Goal: Task Accomplishment & Management: Manage account settings

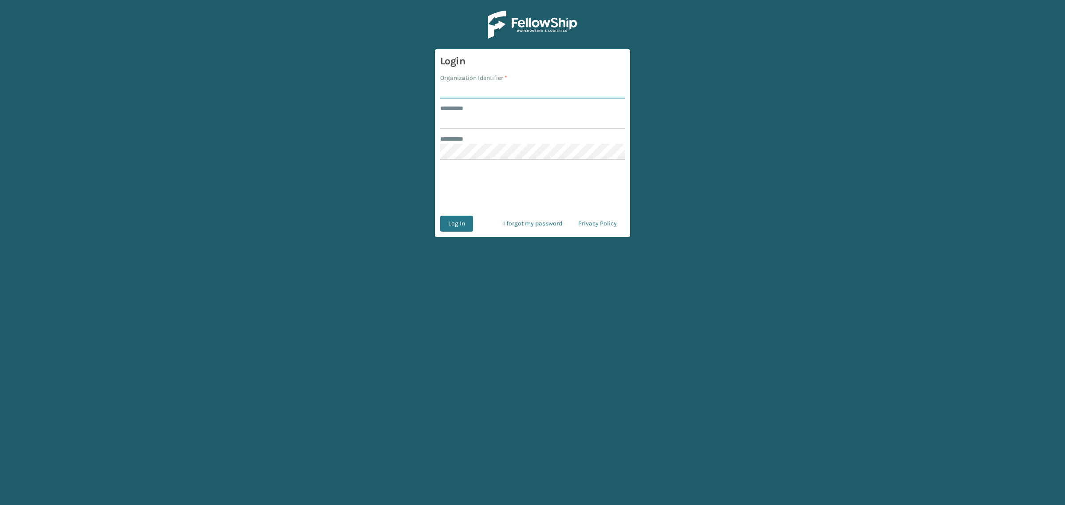
click at [471, 87] on input "Organization Identifier *" at bounding box center [532, 91] width 185 height 16
type input "[PERSON_NAME]"
click at [513, 125] on input "******** *" at bounding box center [532, 121] width 185 height 16
type input "******"
click at [457, 224] on button "Log In" at bounding box center [456, 224] width 33 height 16
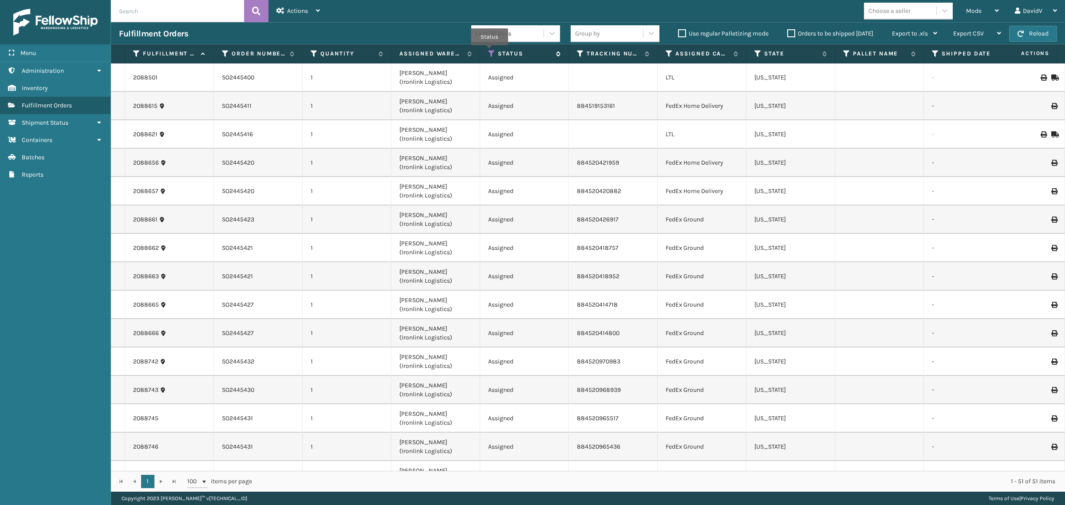
click at [489, 51] on icon at bounding box center [491, 54] width 7 height 8
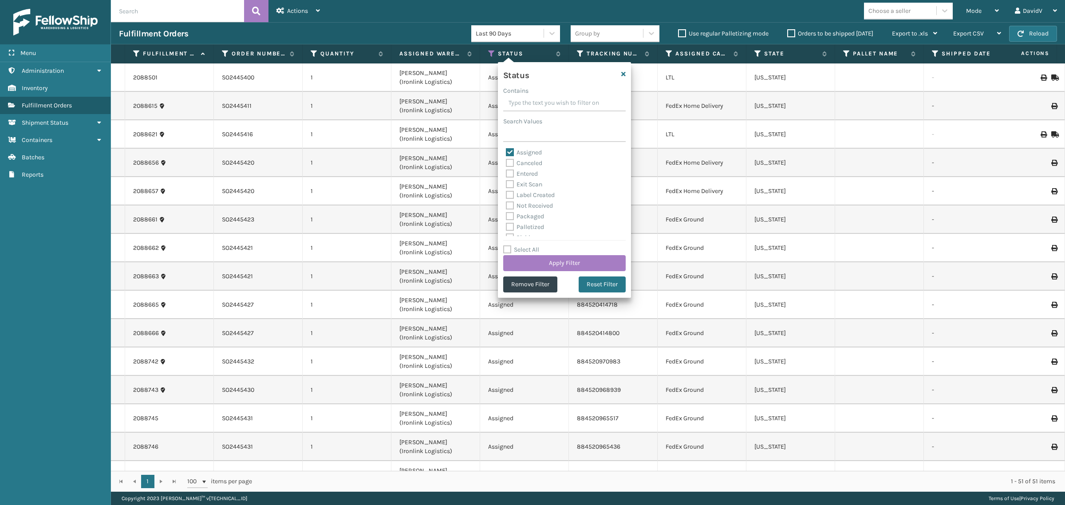
click at [510, 150] on label "Assigned" at bounding box center [524, 153] width 36 height 8
click at [506, 150] on input "Assigned" at bounding box center [506, 150] width 0 height 6
click at [510, 150] on label "Assigned" at bounding box center [524, 153] width 36 height 8
click at [506, 150] on input "Assigned" at bounding box center [506, 150] width 0 height 6
checkbox input "true"
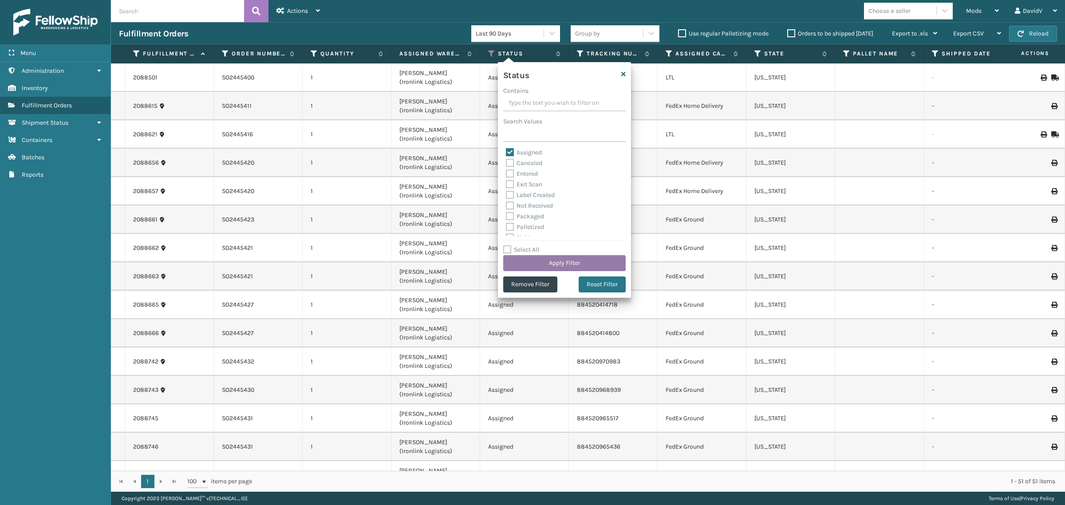
click at [564, 265] on button "Apply Filter" at bounding box center [564, 263] width 122 height 16
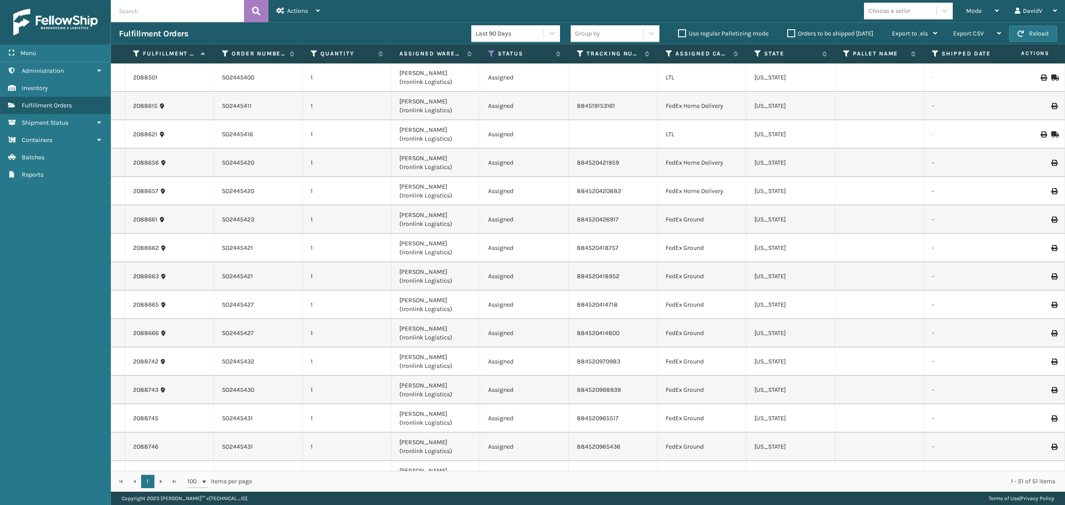
click at [790, 34] on label "Orders to be shipped [DATE]" at bounding box center [830, 34] width 86 height 8
click at [787, 34] on input "Orders to be shipped [DATE]" at bounding box center [787, 31] width 0 height 6
click at [790, 34] on label "Orders to be shipped [DATE]" at bounding box center [830, 34] width 86 height 8
click at [787, 34] on input "Orders to be shipped [DATE]" at bounding box center [787, 31] width 0 height 6
click at [101, 70] on icon at bounding box center [98, 70] width 7 height 6
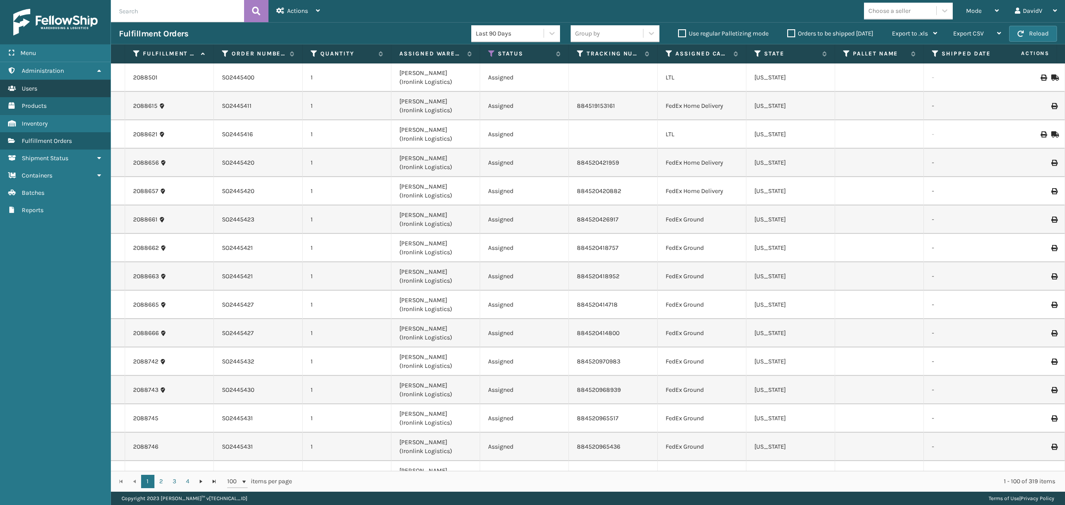
click at [56, 88] on link "Users" at bounding box center [55, 88] width 110 height 17
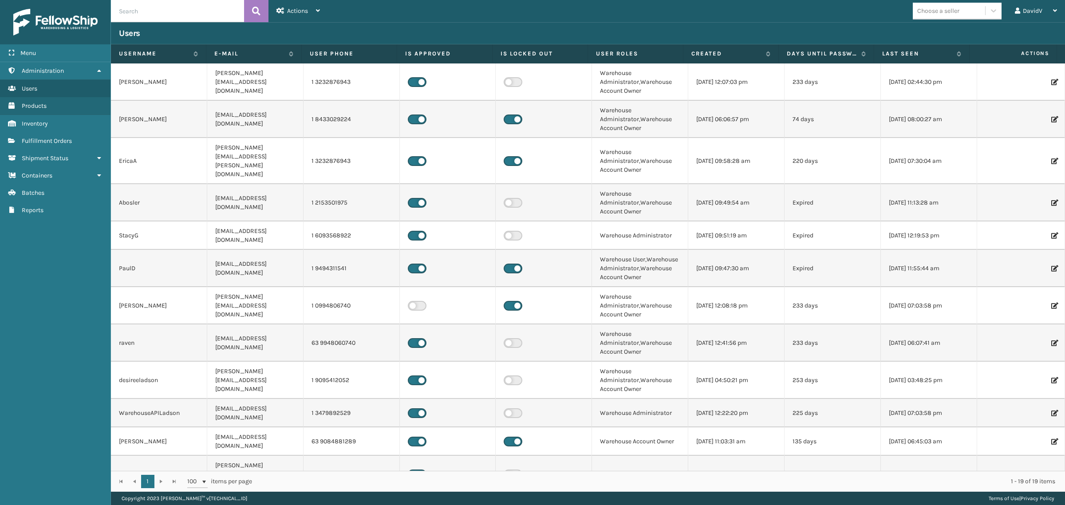
click at [364, 333] on td "63 9948060740" at bounding box center [351, 342] width 96 height 37
click at [1051, 340] on icon at bounding box center [1053, 343] width 5 height 6
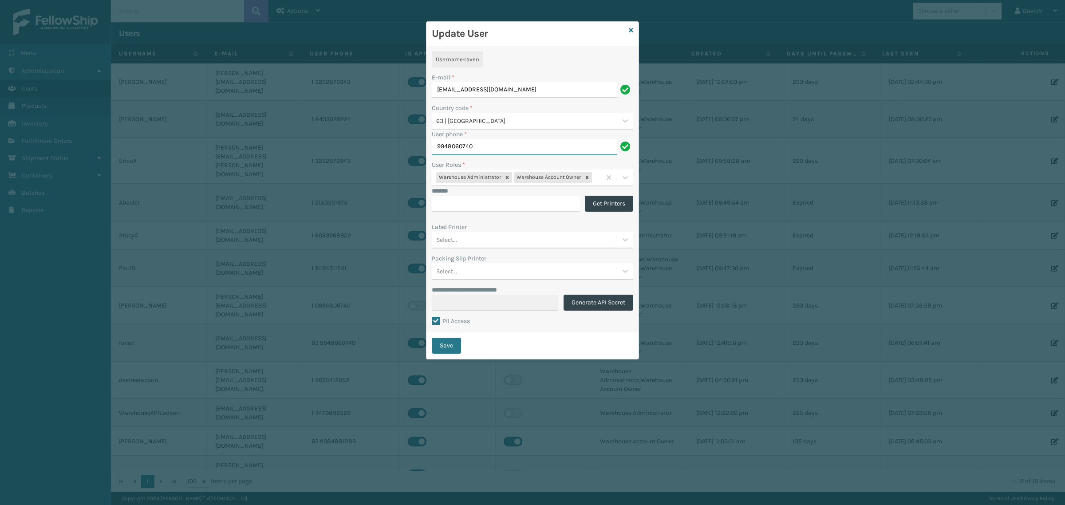
drag, startPoint x: 474, startPoint y: 147, endPoint x: 437, endPoint y: 144, distance: 36.5
click at [437, 144] on input "9948060740" at bounding box center [524, 147] width 185 height 16
paste input "31022367"
click at [457, 145] on input "9310223670" at bounding box center [524, 147] width 185 height 16
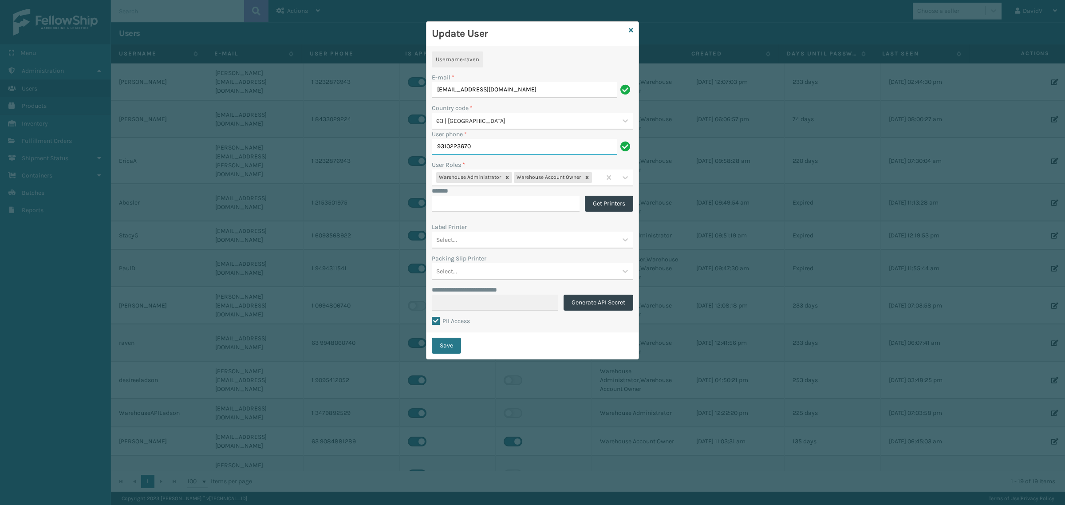
drag, startPoint x: 457, startPoint y: 145, endPoint x: 449, endPoint y: 145, distance: 7.6
click at [449, 145] on input "9310223670" at bounding box center [524, 147] width 185 height 16
type input "9310223670"
click at [446, 342] on button "Save" at bounding box center [446, 346] width 29 height 16
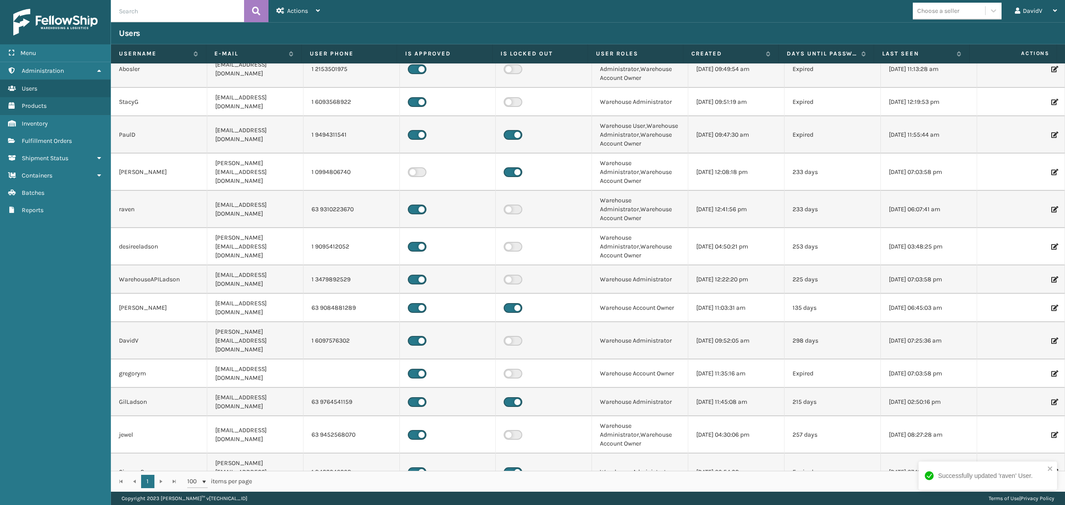
scroll to position [161, 0]
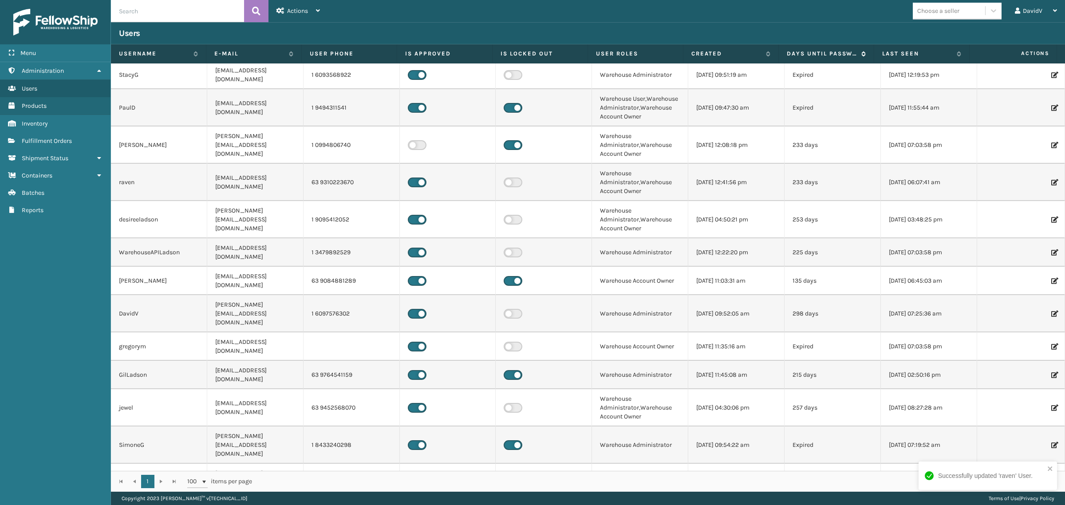
click at [817, 55] on label "Days until password expires" at bounding box center [821, 54] width 70 height 8
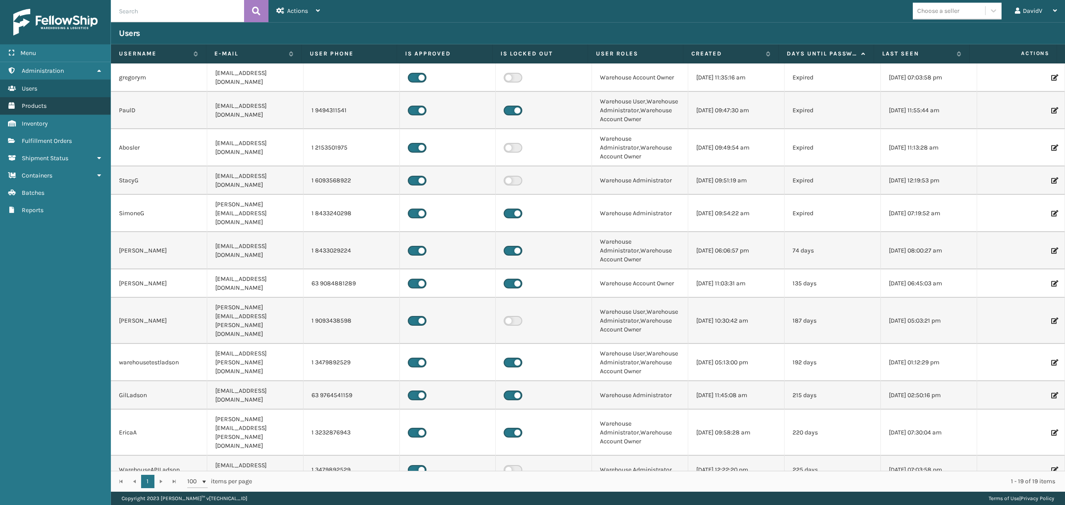
click at [49, 105] on link "Products" at bounding box center [55, 105] width 110 height 17
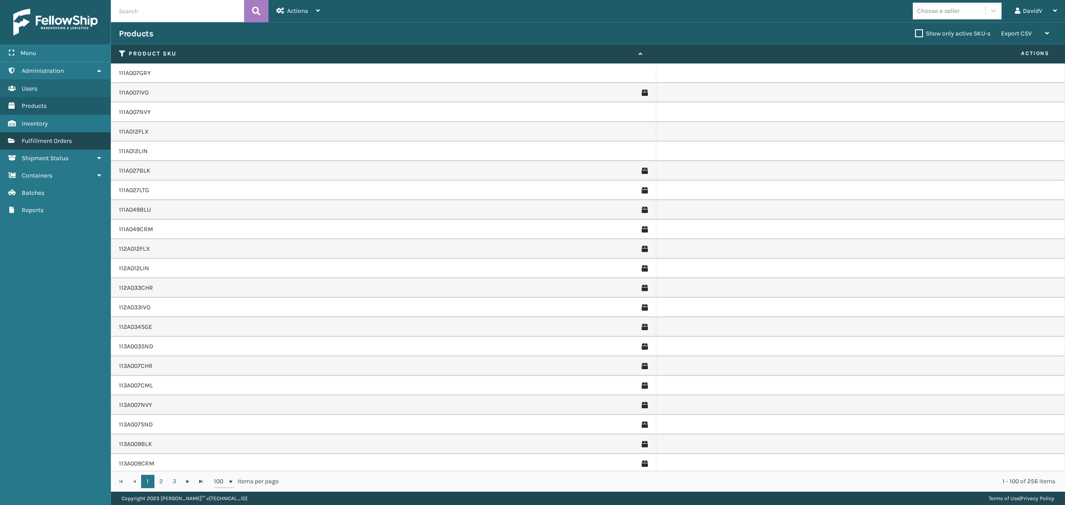
click at [63, 141] on span "Fulfillment Orders" at bounding box center [47, 141] width 50 height 8
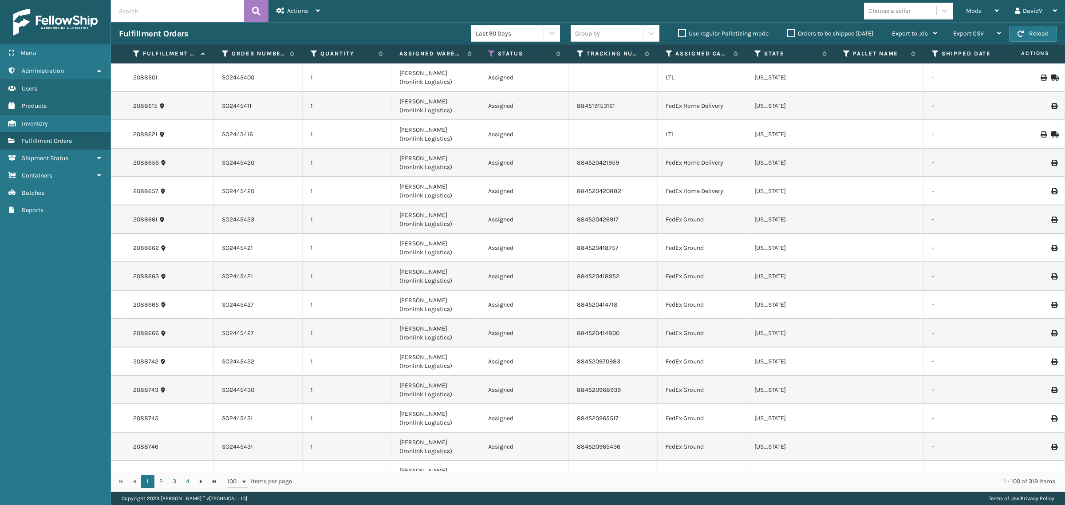
click at [790, 33] on label "Orders to be shipped [DATE]" at bounding box center [830, 34] width 86 height 8
click at [787, 33] on input "Orders to be shipped [DATE]" at bounding box center [787, 31] width 0 height 6
click at [790, 33] on label "Orders to be shipped [DATE]" at bounding box center [830, 34] width 86 height 8
click at [787, 33] on input "Orders to be shipped [DATE]" at bounding box center [787, 31] width 0 height 6
click at [790, 33] on label "Orders to be shipped [DATE]" at bounding box center [830, 34] width 86 height 8
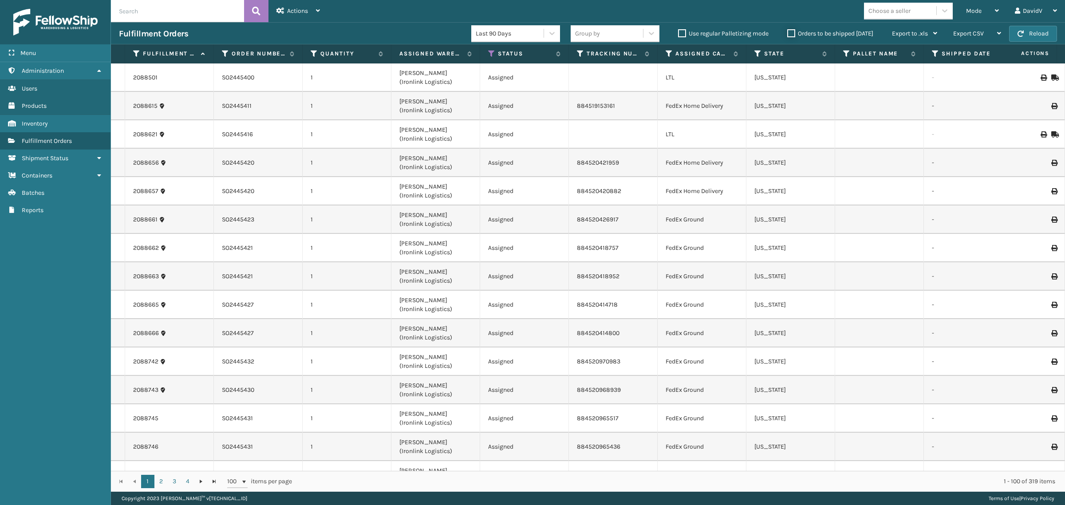
click at [787, 33] on input "Orders to be shipped [DATE]" at bounding box center [787, 31] width 0 height 6
click at [790, 32] on label "Orders to be shipped [DATE]" at bounding box center [830, 34] width 86 height 8
click at [787, 32] on input "Orders to be shipped [DATE]" at bounding box center [787, 31] width 0 height 6
click at [790, 32] on label "Orders to be shipped [DATE]" at bounding box center [830, 34] width 86 height 8
click at [787, 32] on input "Orders to be shipped [DATE]" at bounding box center [787, 31] width 0 height 6
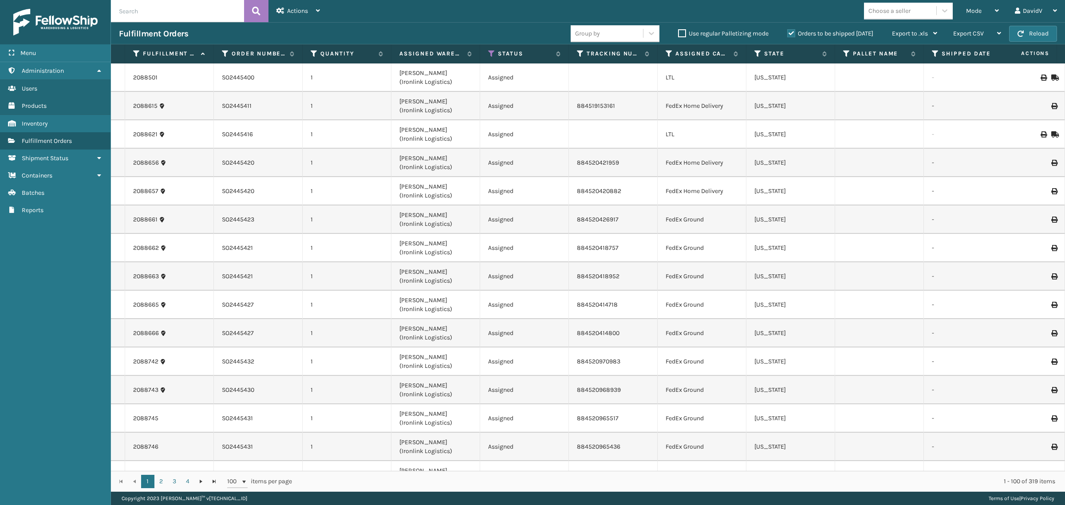
click at [790, 32] on label "Orders to be shipped [DATE]" at bounding box center [830, 34] width 86 height 8
click at [787, 32] on input "Orders to be shipped [DATE]" at bounding box center [787, 31] width 0 height 6
click at [793, 35] on label "Orders to be shipped [DATE]" at bounding box center [830, 34] width 86 height 8
click at [787, 34] on input "Orders to be shipped [DATE]" at bounding box center [787, 31] width 0 height 6
click at [793, 35] on label "Orders to be shipped [DATE]" at bounding box center [830, 34] width 86 height 8
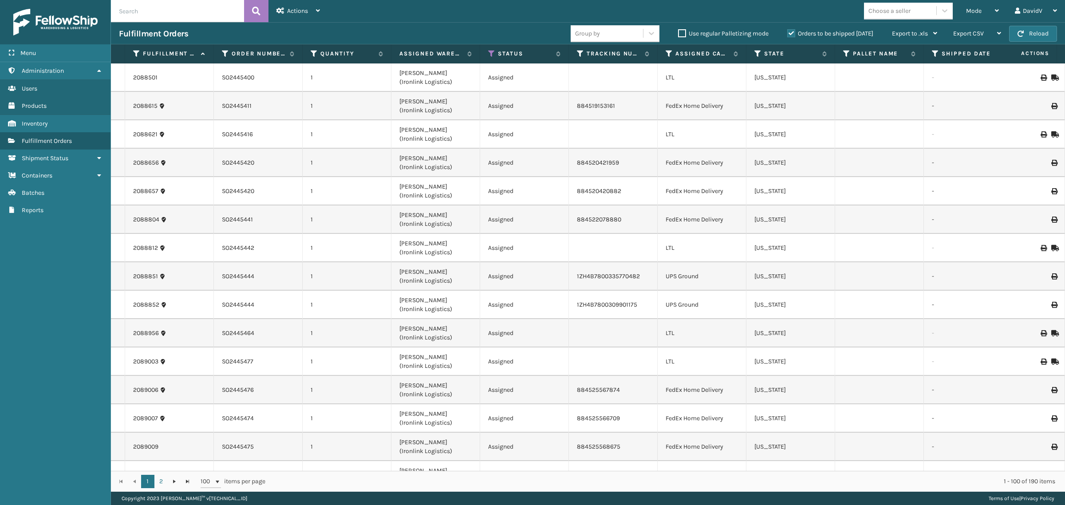
click at [787, 34] on input "Orders to be shipped [DATE]" at bounding box center [787, 31] width 0 height 6
click at [787, 34] on label "Orders to be shipped [DATE]" at bounding box center [830, 34] width 86 height 8
click at [787, 34] on input "Orders to be shipped [DATE]" at bounding box center [787, 31] width 0 height 6
click at [788, 35] on label "Orders to be shipped [DATE]" at bounding box center [830, 34] width 86 height 8
click at [787, 34] on input "Orders to be shipped [DATE]" at bounding box center [787, 31] width 0 height 6
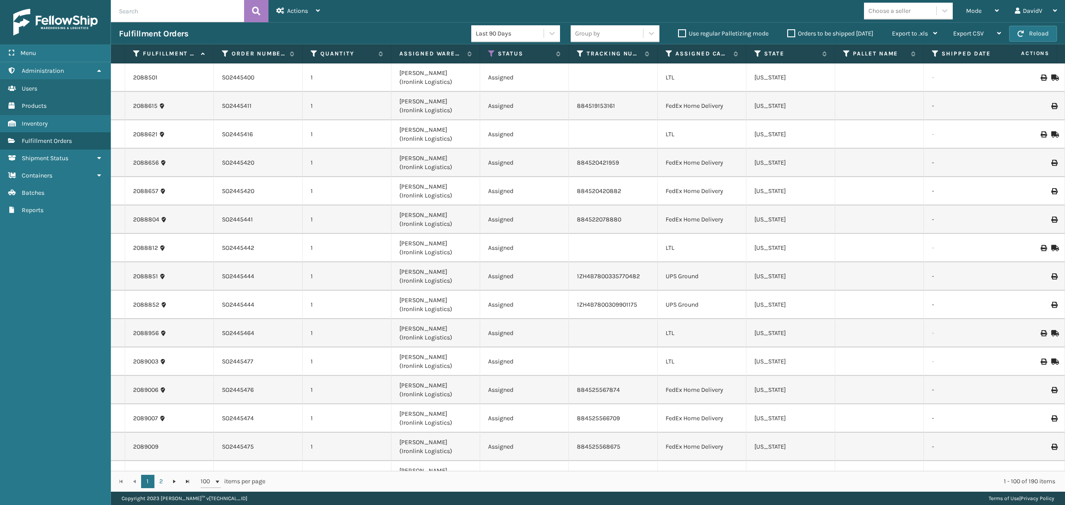
click at [792, 34] on label "Orders to be shipped [DATE]" at bounding box center [830, 34] width 86 height 8
click at [787, 34] on input "Orders to be shipped [DATE]" at bounding box center [787, 31] width 0 height 6
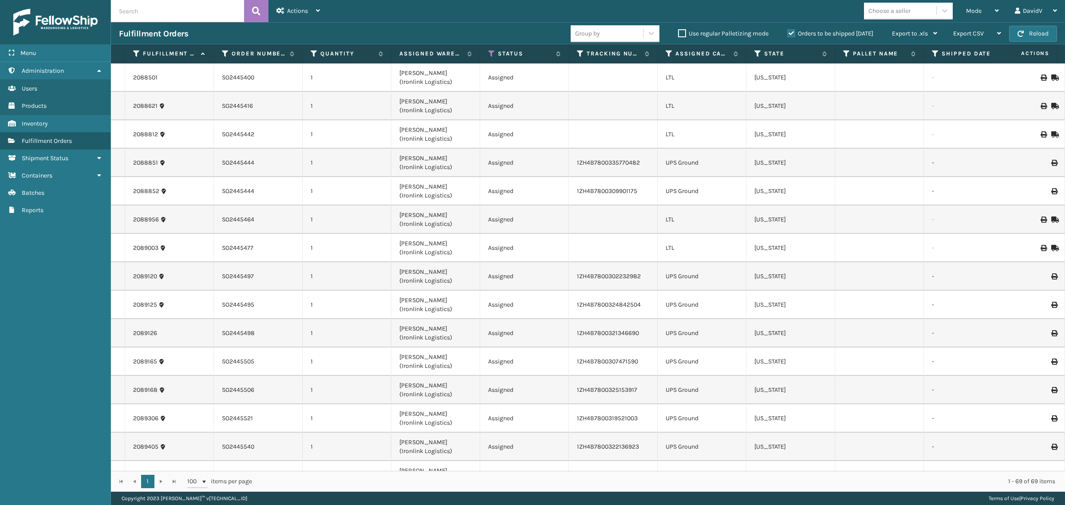
click at [792, 34] on label "Orders to be shipped [DATE]" at bounding box center [830, 34] width 86 height 8
click at [787, 34] on input "Orders to be shipped [DATE]" at bounding box center [787, 31] width 0 height 6
click at [792, 34] on label "Orders to be shipped [DATE]" at bounding box center [830, 34] width 86 height 8
click at [787, 34] on input "Orders to be shipped [DATE]" at bounding box center [787, 31] width 0 height 6
click at [370, 36] on div "Fulfillment Orders" at bounding box center [345, 33] width 452 height 11
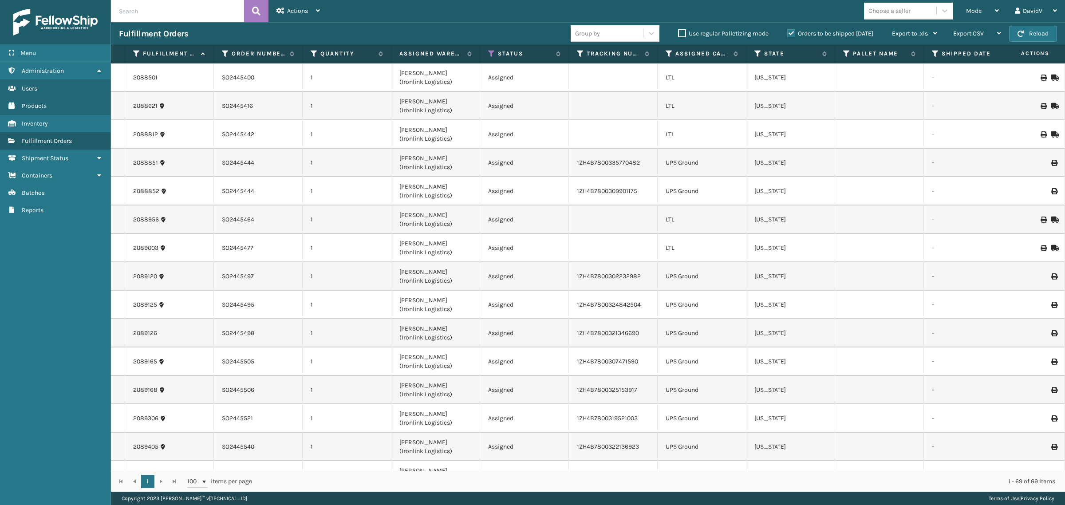
click at [790, 32] on label "Orders to be shipped [DATE]" at bounding box center [830, 34] width 86 height 8
click at [787, 32] on input "Orders to be shipped [DATE]" at bounding box center [787, 31] width 0 height 6
click at [790, 32] on label "Orders to be shipped [DATE]" at bounding box center [830, 34] width 86 height 8
click at [787, 32] on input "Orders to be shipped [DATE]" at bounding box center [787, 31] width 0 height 6
click at [790, 32] on label "Orders to be shipped [DATE]" at bounding box center [830, 34] width 86 height 8
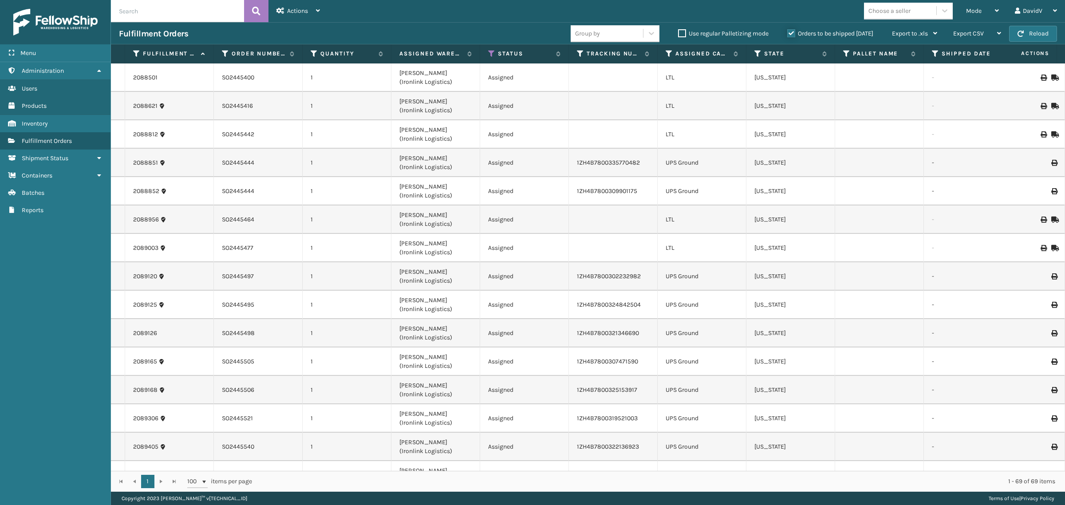
click at [787, 32] on input "Orders to be shipped [DATE]" at bounding box center [787, 31] width 0 height 6
click at [790, 32] on label "Orders to be shipped [DATE]" at bounding box center [830, 34] width 86 height 8
click at [787, 32] on input "Orders to be shipped [DATE]" at bounding box center [787, 31] width 0 height 6
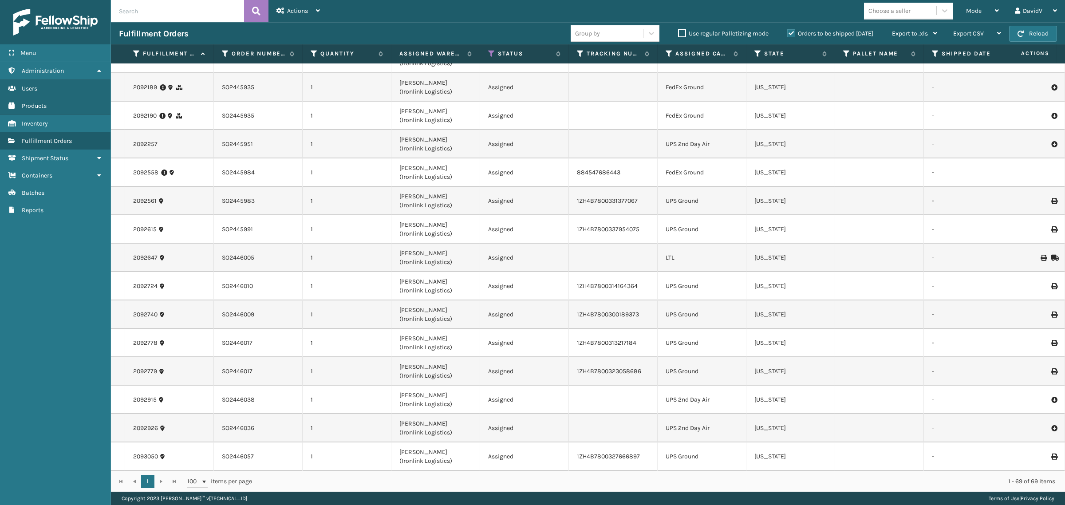
scroll to position [1560, 0]
click at [790, 33] on label "Orders to be shipped [DATE]" at bounding box center [830, 34] width 86 height 8
click at [787, 33] on input "Orders to be shipped [DATE]" at bounding box center [787, 31] width 0 height 6
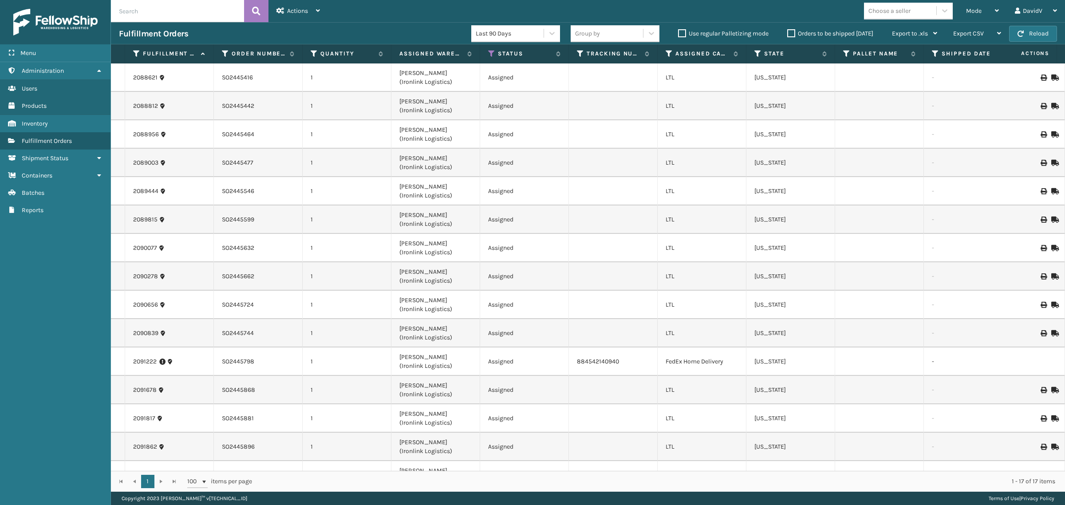
click at [790, 33] on label "Orders to be shipped [DATE]" at bounding box center [830, 34] width 86 height 8
click at [787, 33] on input "Orders to be shipped [DATE]" at bounding box center [787, 31] width 0 height 6
click at [790, 33] on label "Orders to be shipped [DATE]" at bounding box center [830, 34] width 86 height 8
click at [787, 33] on input "Orders to be shipped [DATE]" at bounding box center [787, 31] width 0 height 6
click at [793, 35] on label "Orders to be shipped [DATE]" at bounding box center [830, 34] width 86 height 8
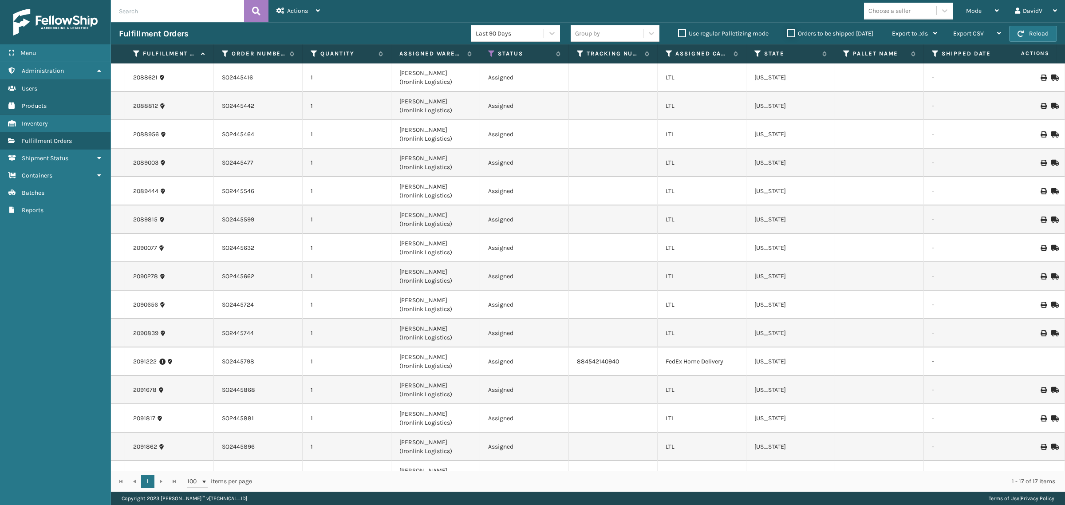
click at [787, 34] on input "Orders to be shipped [DATE]" at bounding box center [787, 31] width 0 height 6
click at [793, 35] on label "Orders to be shipped [DATE]" at bounding box center [830, 34] width 86 height 8
click at [787, 34] on input "Orders to be shipped [DATE]" at bounding box center [787, 31] width 0 height 6
click at [794, 31] on label "Orders to be shipped [DATE]" at bounding box center [830, 34] width 86 height 8
click at [787, 31] on input "Orders to be shipped [DATE]" at bounding box center [787, 31] width 0 height 6
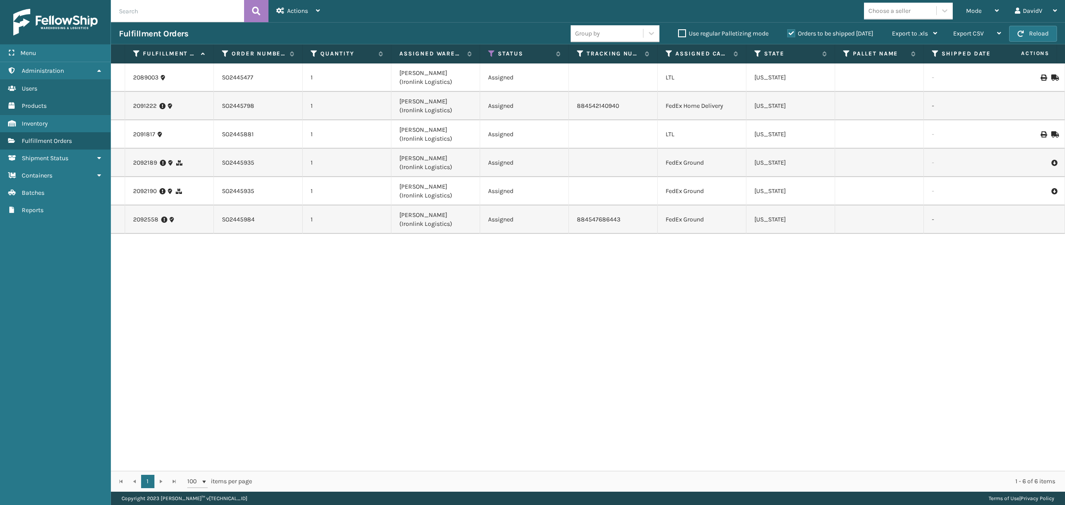
click at [788, 31] on label "Orders to be shipped [DATE]" at bounding box center [830, 34] width 86 height 8
click at [787, 31] on input "Orders to be shipped [DATE]" at bounding box center [787, 31] width 0 height 6
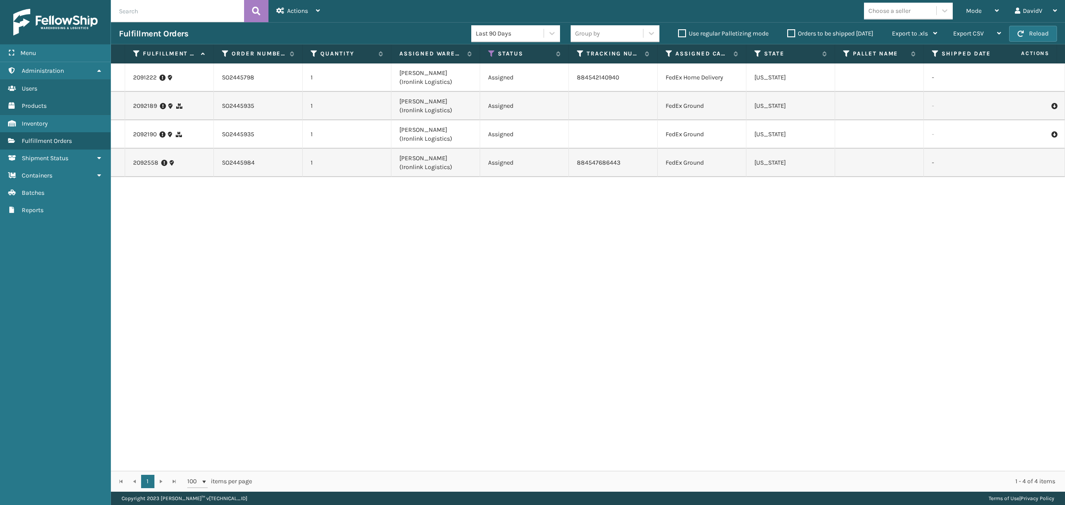
click at [792, 32] on label "Orders to be shipped [DATE]" at bounding box center [830, 34] width 86 height 8
click at [787, 32] on input "Orders to be shipped [DATE]" at bounding box center [787, 31] width 0 height 6
